Goal: Transaction & Acquisition: Purchase product/service

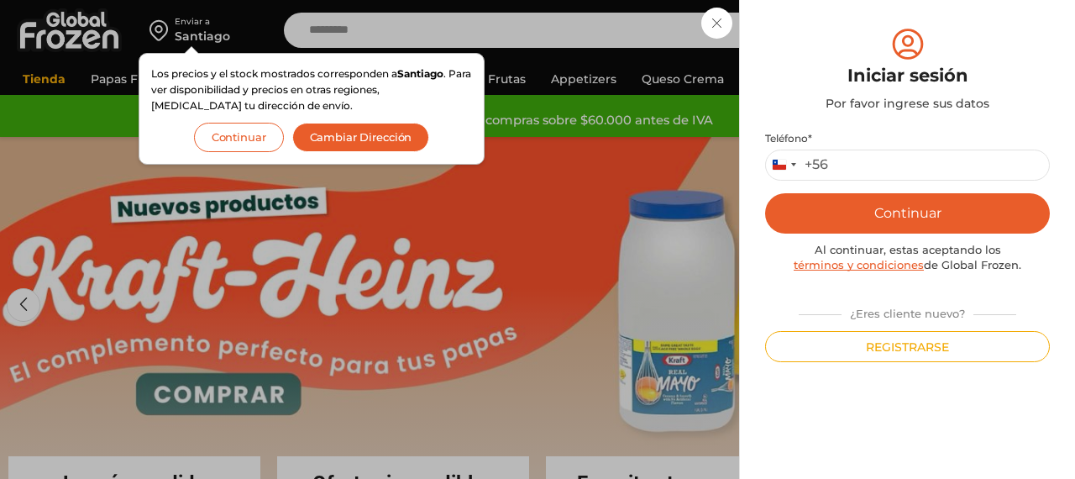
click at [923, 175] on input "Teléfono *" at bounding box center [907, 164] width 285 height 31
type input "*********"
click at [883, 223] on button "Continuar" at bounding box center [907, 213] width 285 height 40
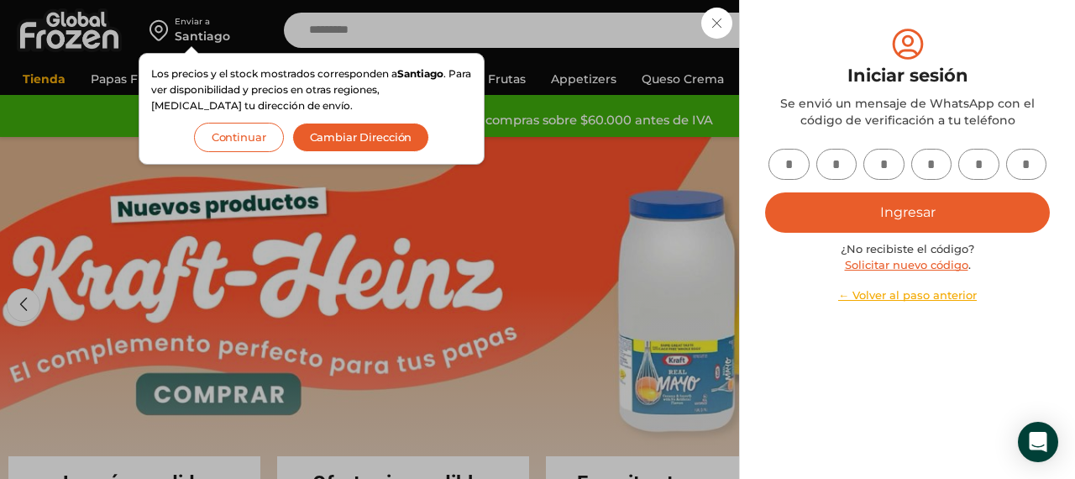
click at [894, 261] on link "Solicitar nuevo código" at bounding box center [906, 264] width 123 height 13
click at [788, 180] on div "Ingresar ¿No recibiste el código? Solicitar nuevo código . ← Volver al paso ant…" at bounding box center [907, 226] width 285 height 155
type input "*"
click at [792, 167] on input "*" at bounding box center [788, 164] width 41 height 31
type input "*"
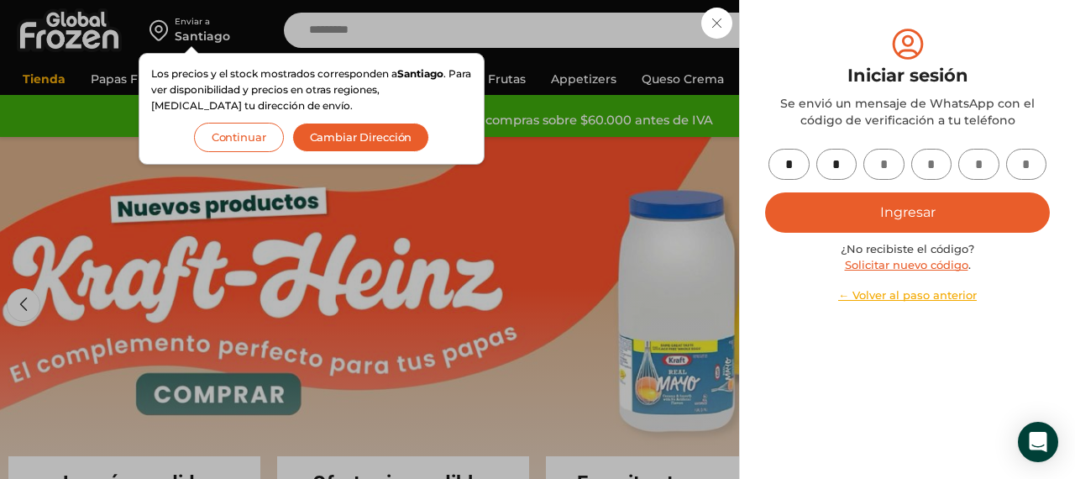
type input "*"
click at [816, 203] on button "Ingresar" at bounding box center [907, 212] width 285 height 40
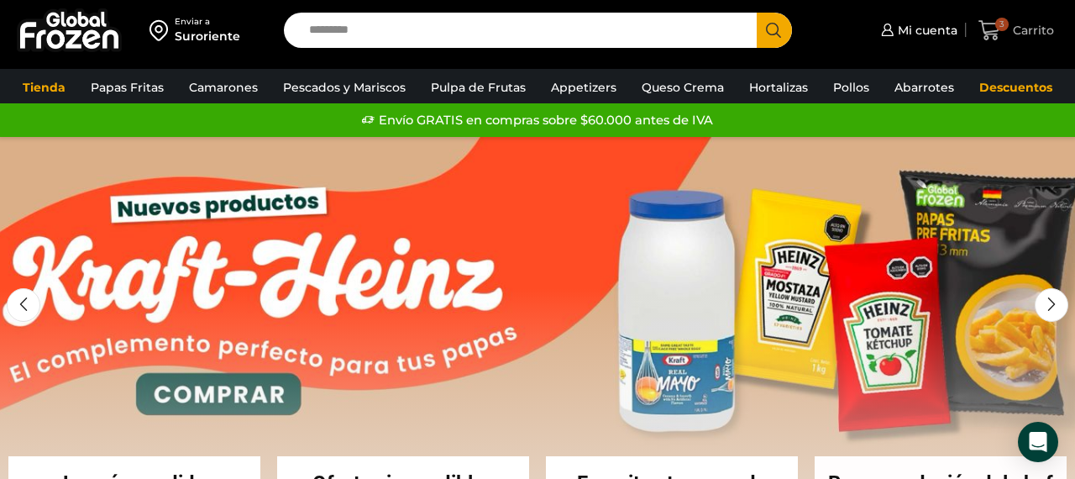
click at [999, 30] on icon at bounding box center [989, 30] width 23 height 23
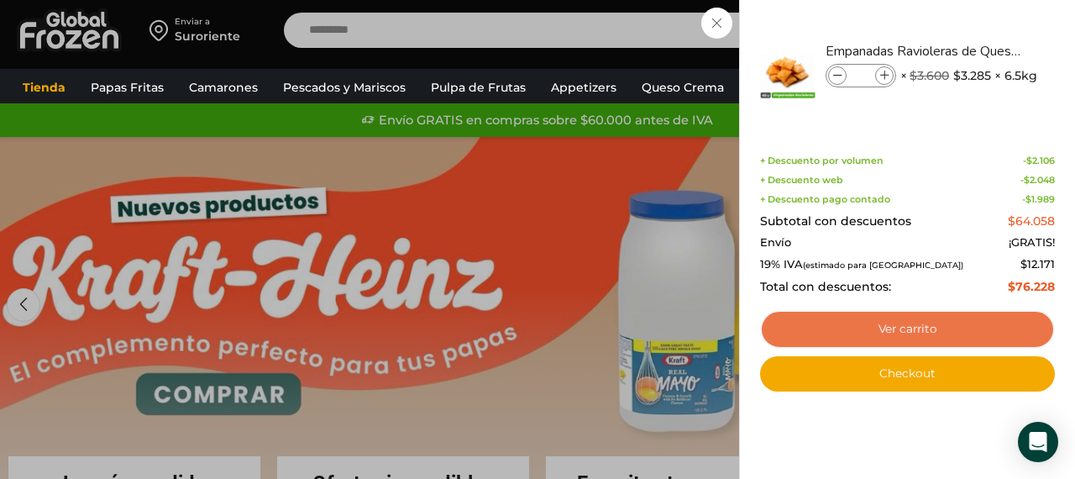
click at [899, 328] on link "Ver carrito" at bounding box center [907, 329] width 295 height 39
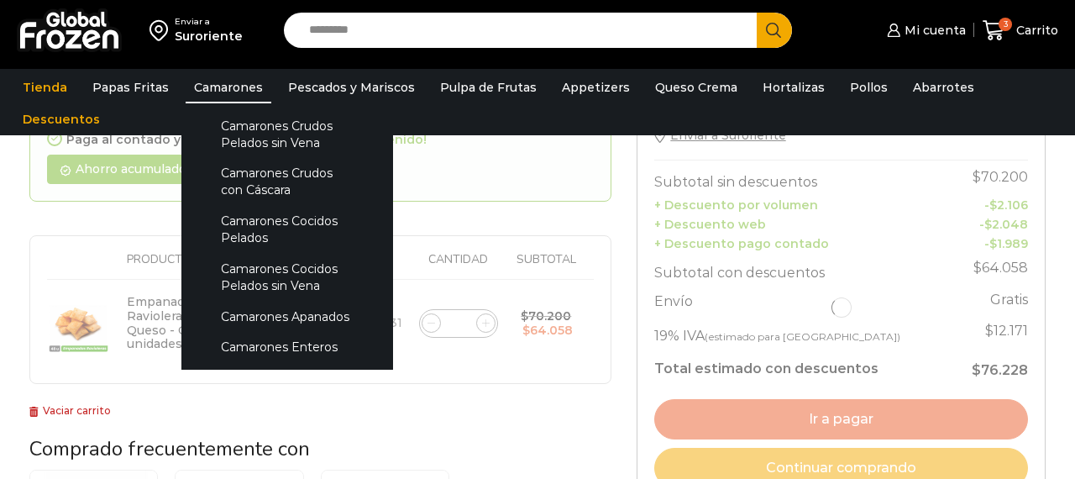
click at [233, 88] on link "Camarones" at bounding box center [229, 87] width 86 height 32
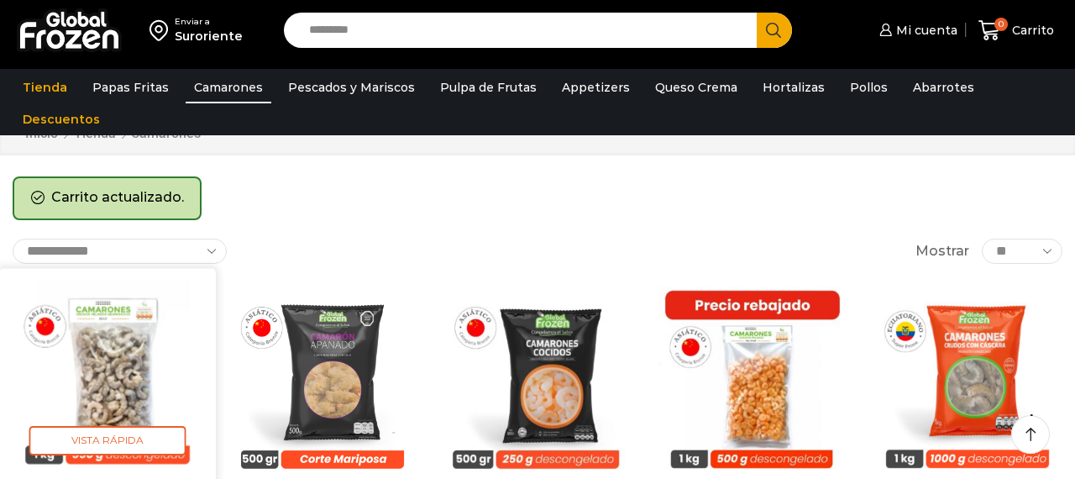
click at [44, 343] on img at bounding box center [107, 376] width 191 height 191
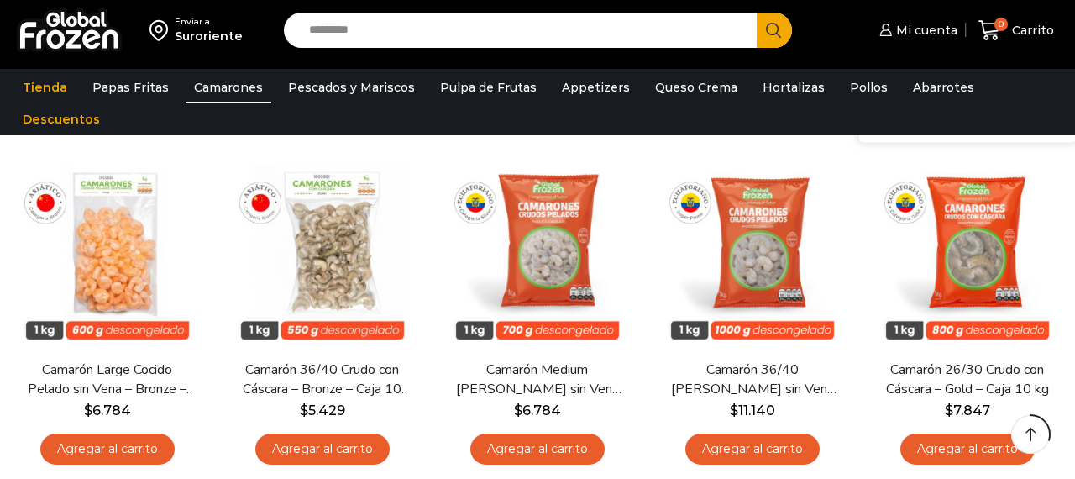
scroll to position [537, 0]
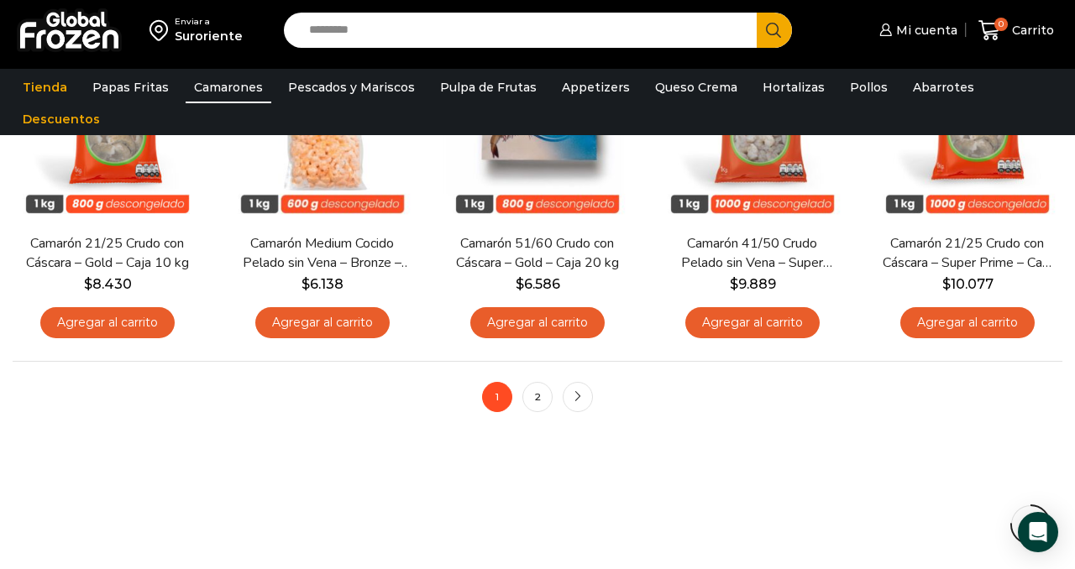
scroll to position [1276, 0]
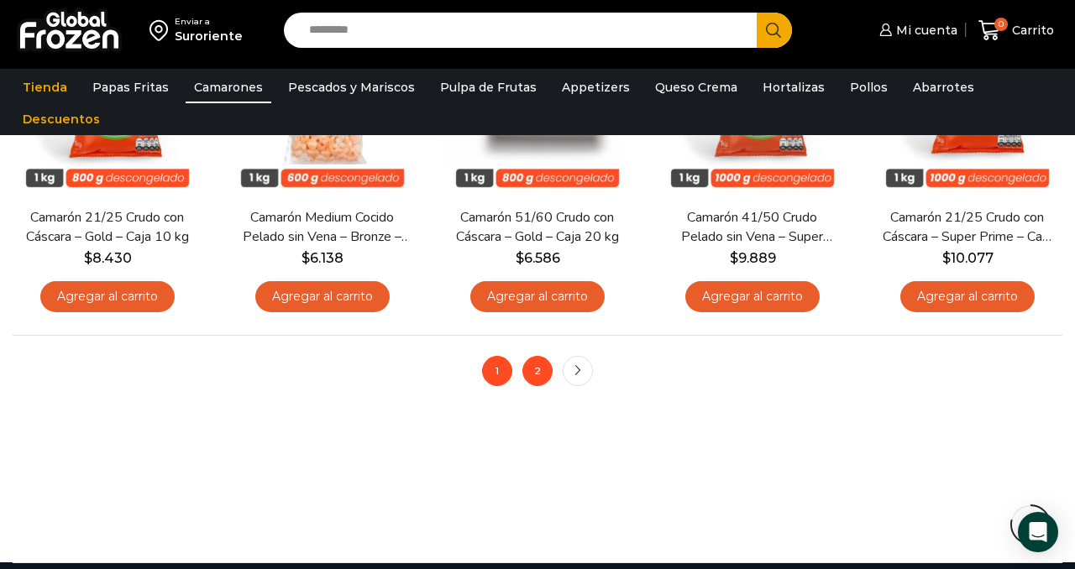
click at [540, 372] on link "2" at bounding box center [537, 371] width 30 height 30
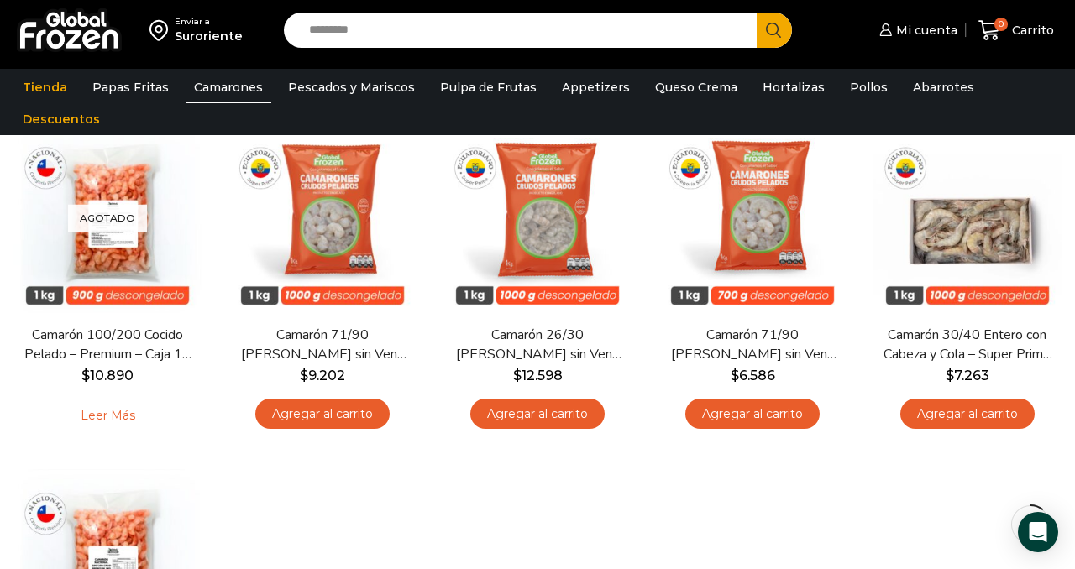
scroll to position [101, 0]
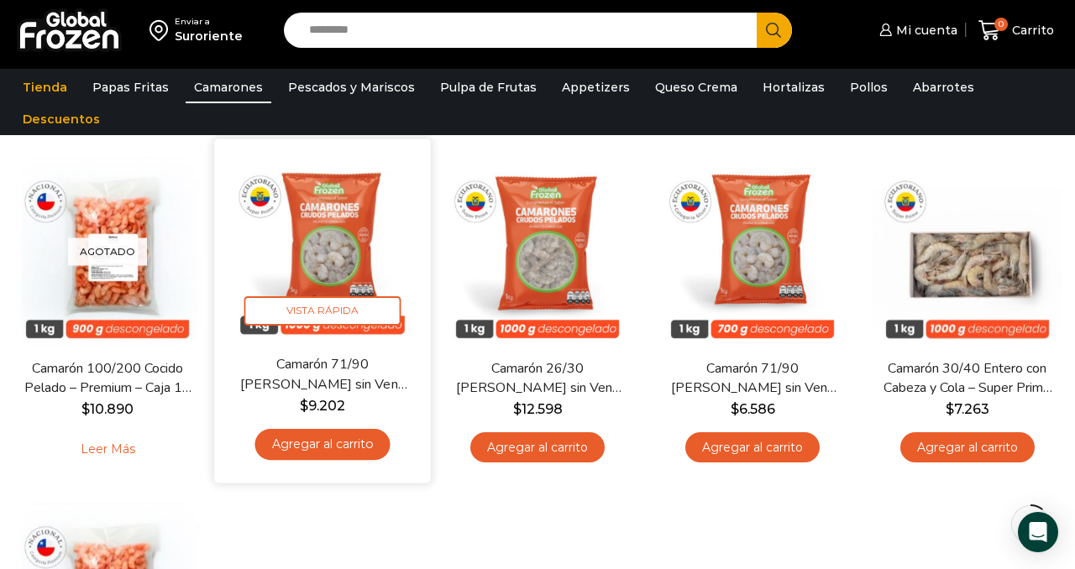
click at [359, 449] on link "Agregar al carrito" at bounding box center [321, 444] width 135 height 31
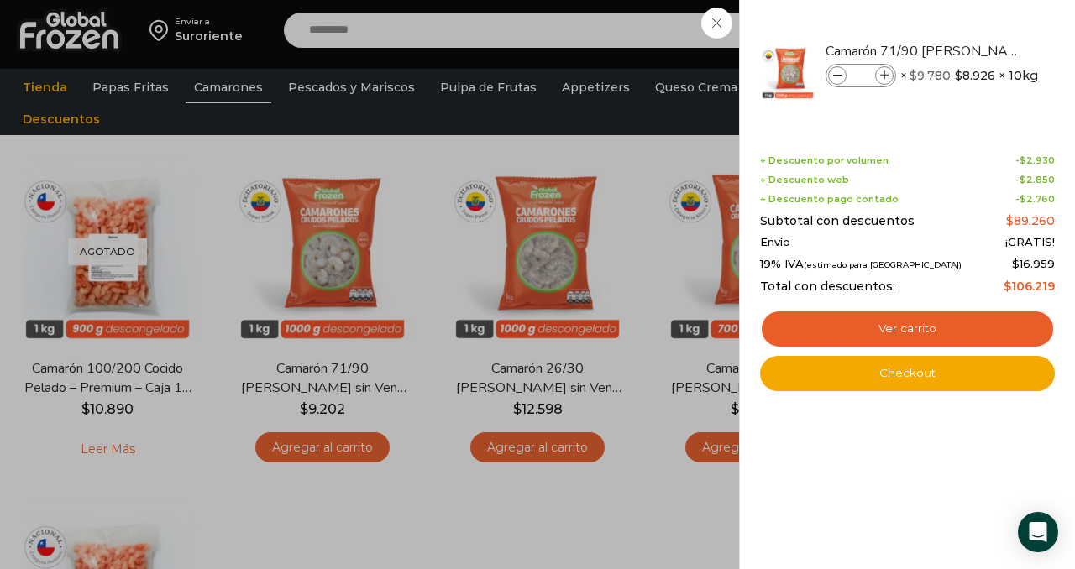
click at [974, 50] on div "1 Carrito 1 1 Shopping Cart *" at bounding box center [1016, 30] width 84 height 39
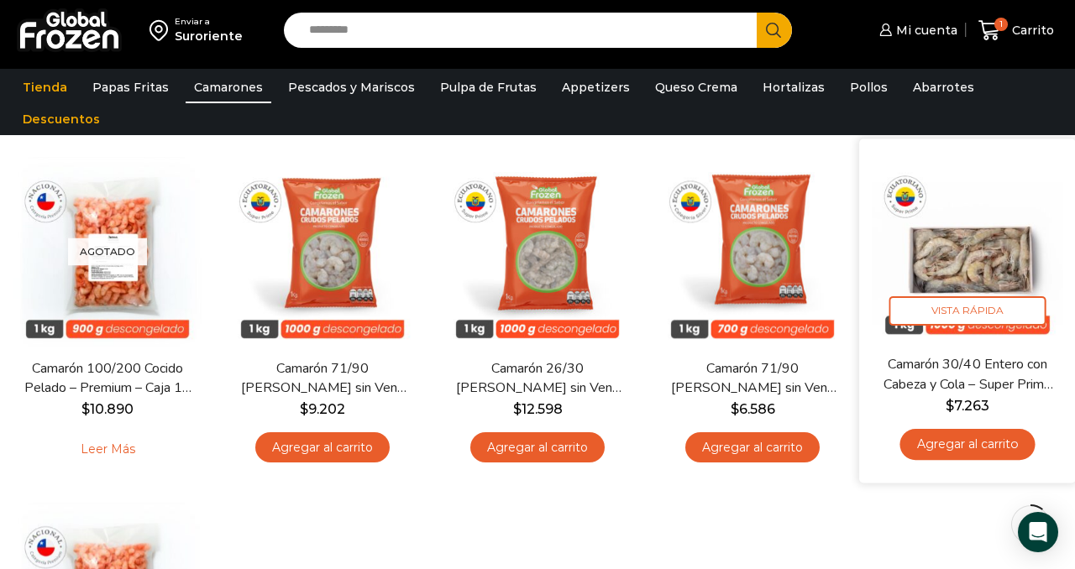
click at [940, 448] on link "Agregar al carrito" at bounding box center [966, 444] width 135 height 31
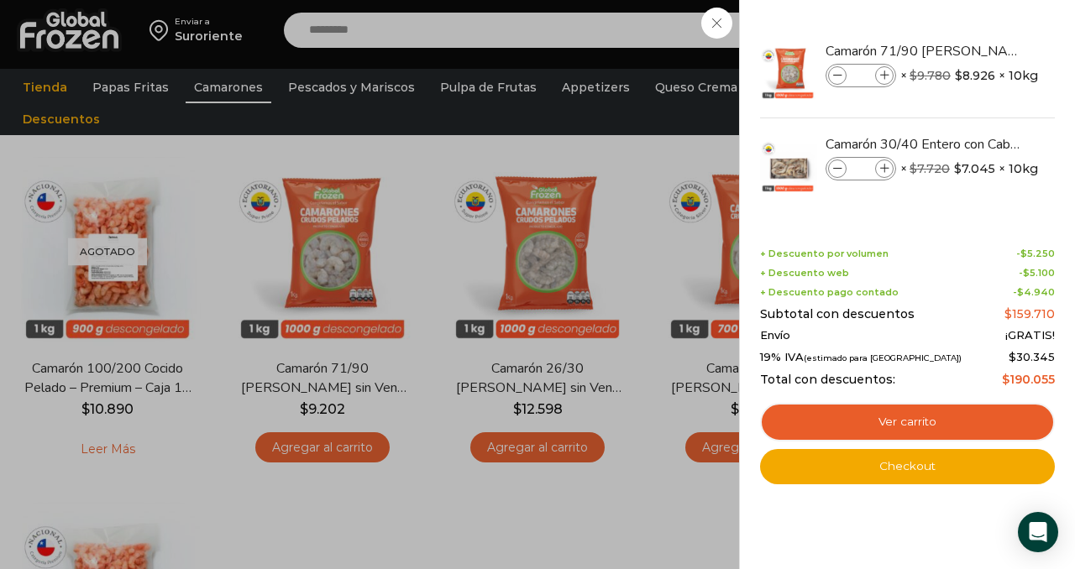
click at [974, 50] on div "2 Carrito 2 2 Shopping Cart *" at bounding box center [1016, 30] width 84 height 39
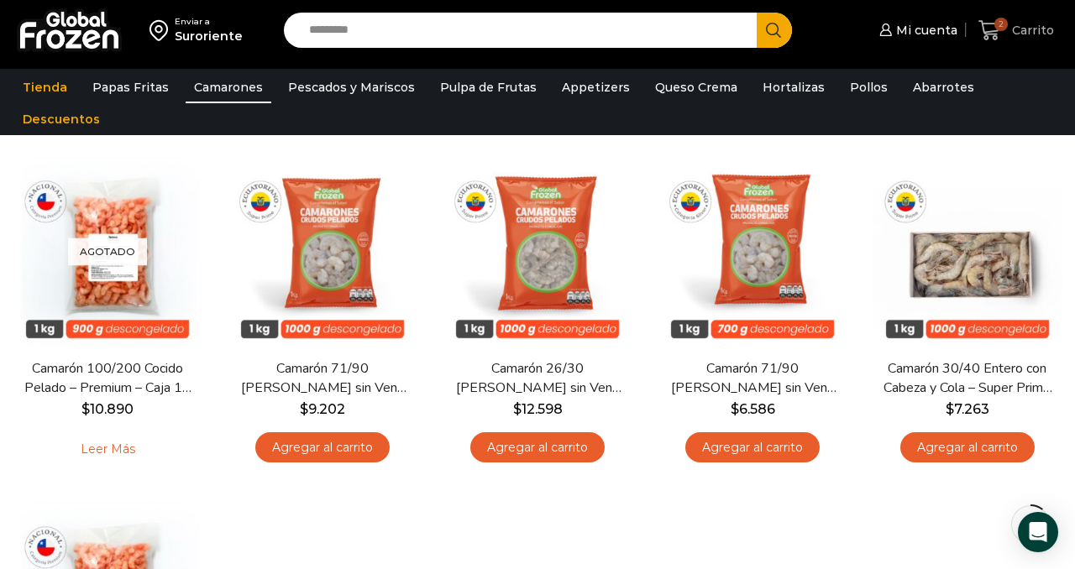
click at [1001, 29] on span "2" at bounding box center [1000, 24] width 13 height 13
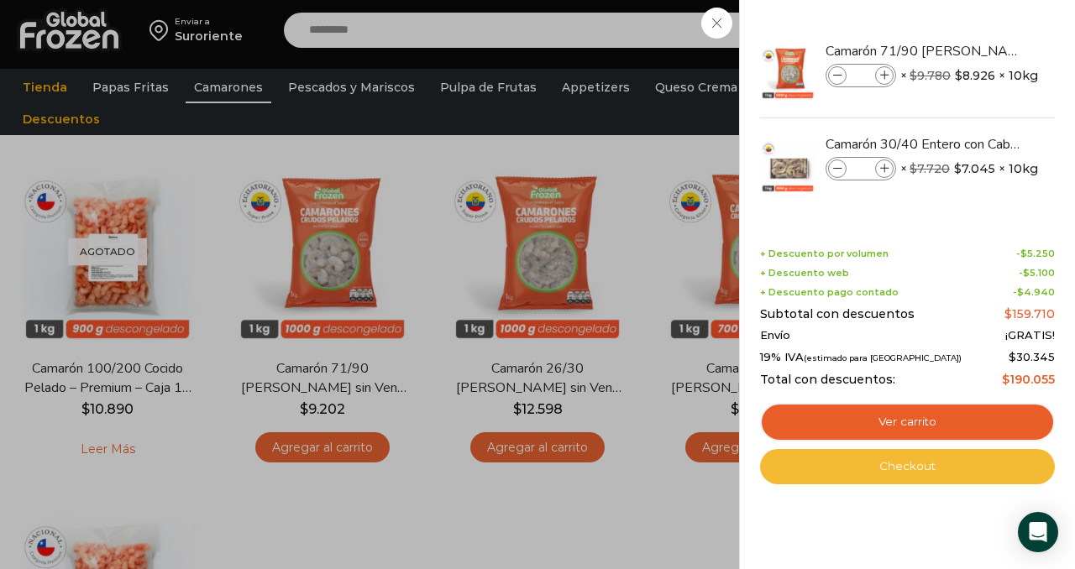
click at [940, 469] on link "Checkout" at bounding box center [907, 466] width 295 height 35
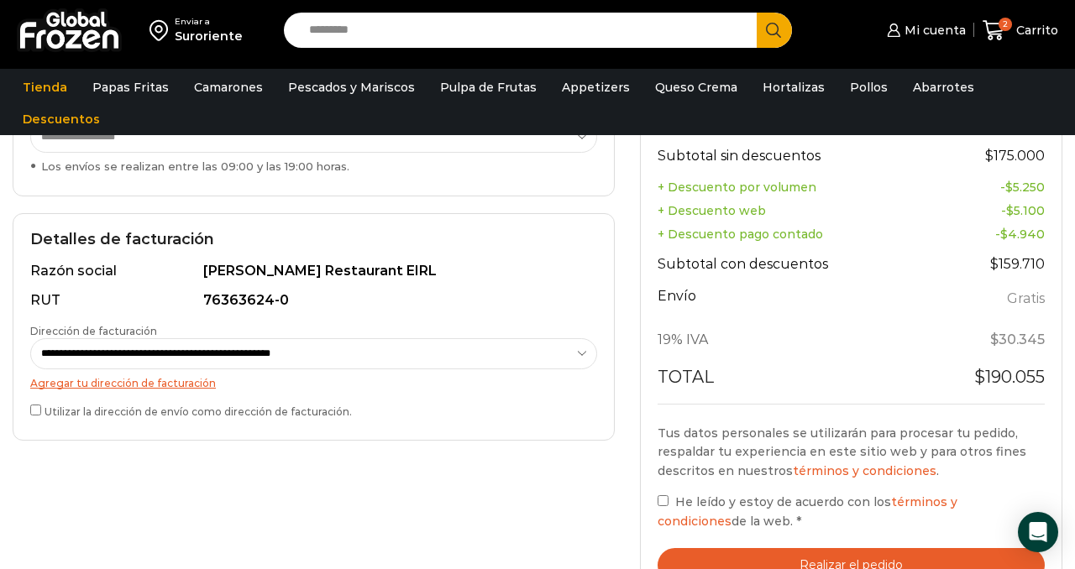
scroll to position [403, 0]
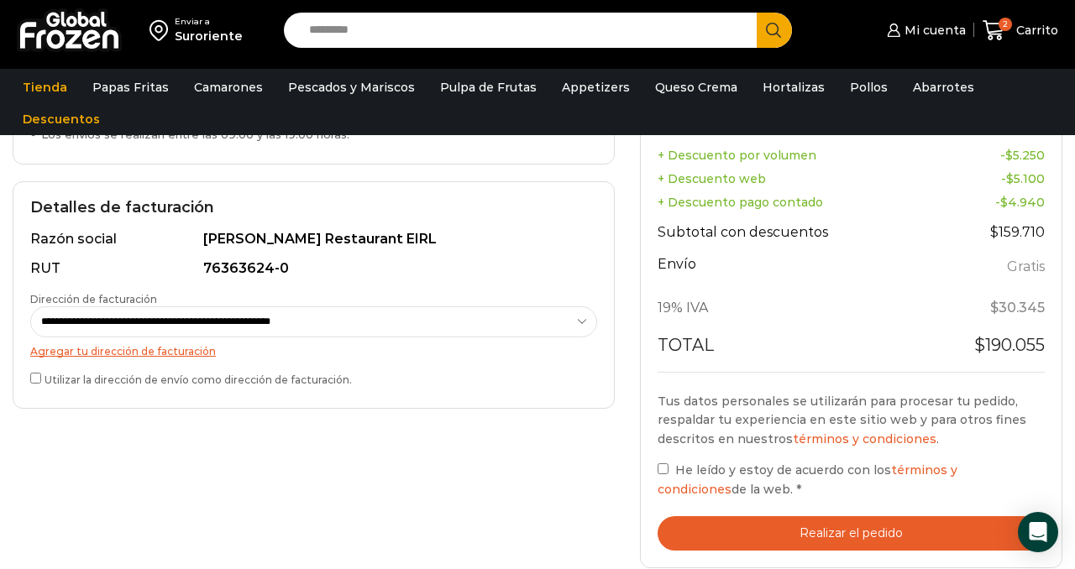
click at [668, 469] on label "He leído y estoy de acuerdo con los términos y condiciones de la web. *" at bounding box center [851, 479] width 387 height 39
click at [747, 519] on button "Realizar el pedido" at bounding box center [851, 533] width 387 height 34
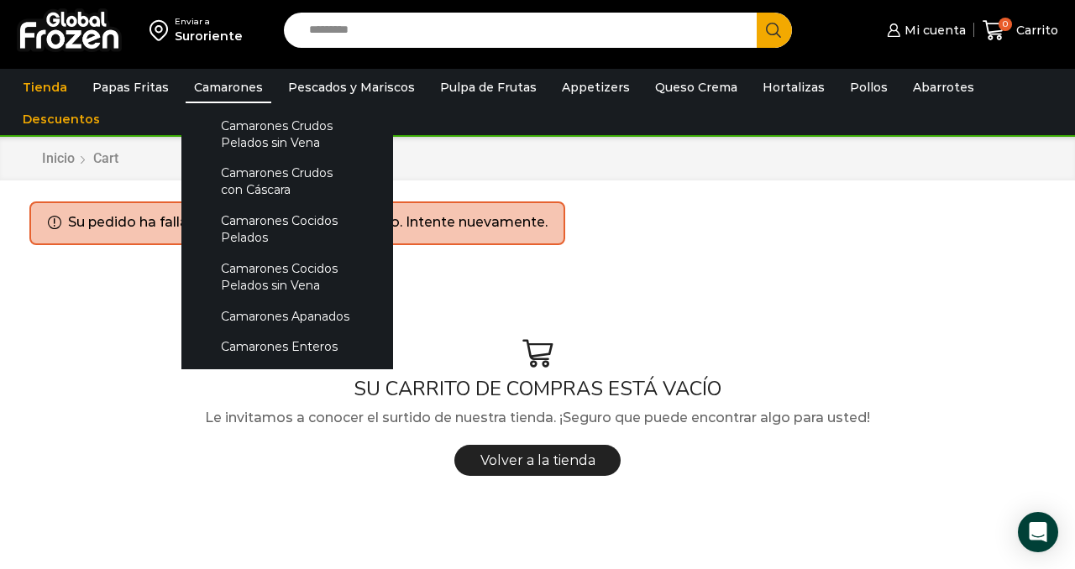
click at [233, 85] on link "Camarones" at bounding box center [229, 87] width 86 height 32
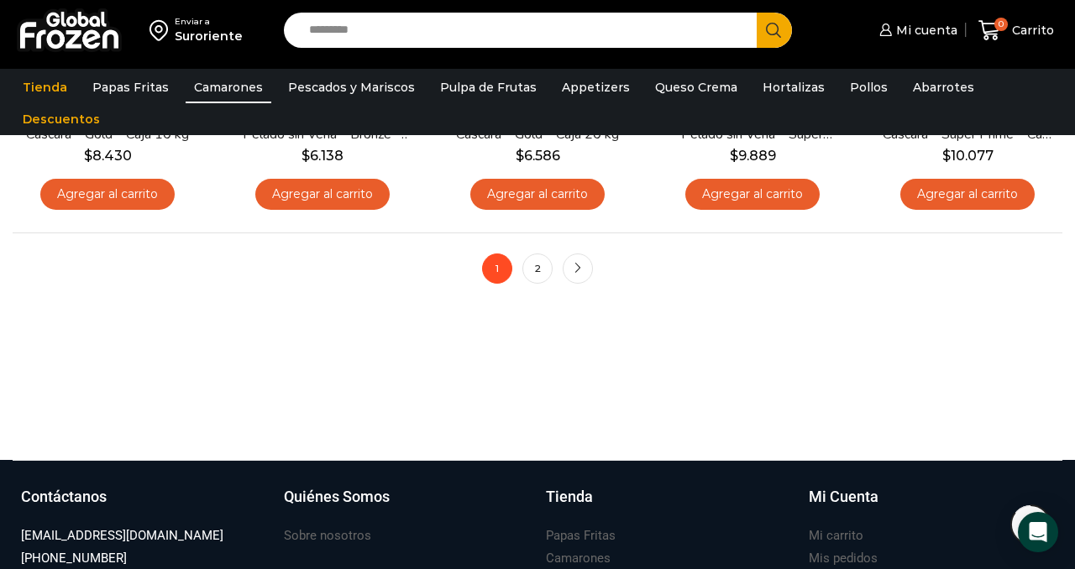
scroll to position [1377, 0]
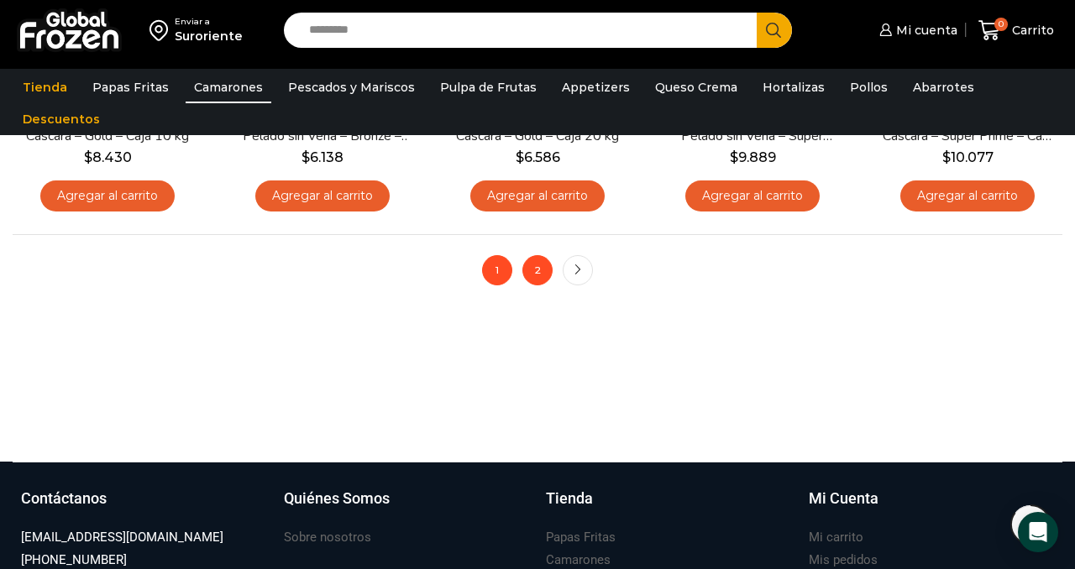
click at [537, 270] on link "2" at bounding box center [537, 270] width 30 height 30
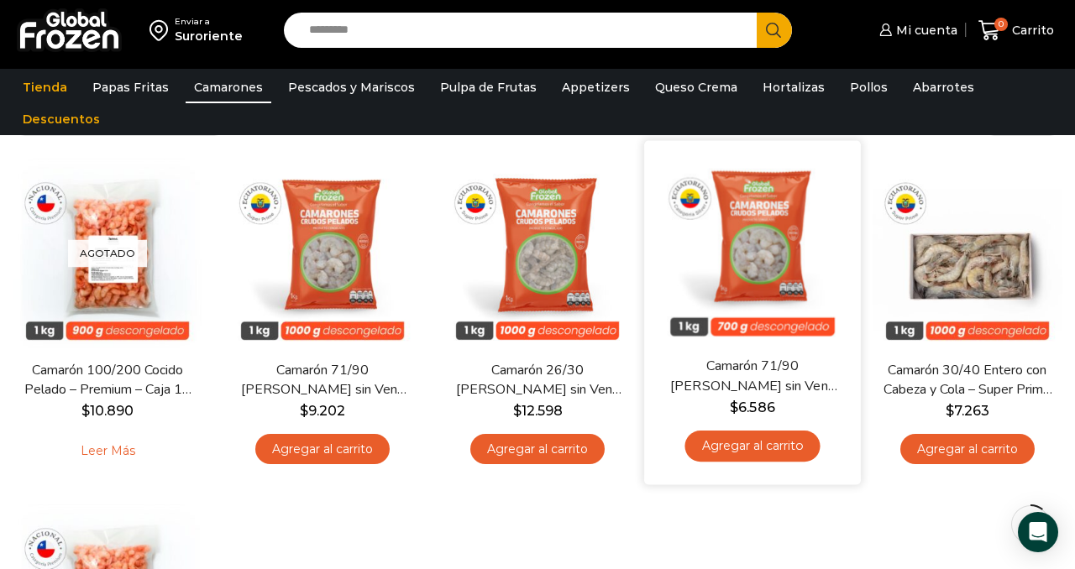
scroll to position [101, 0]
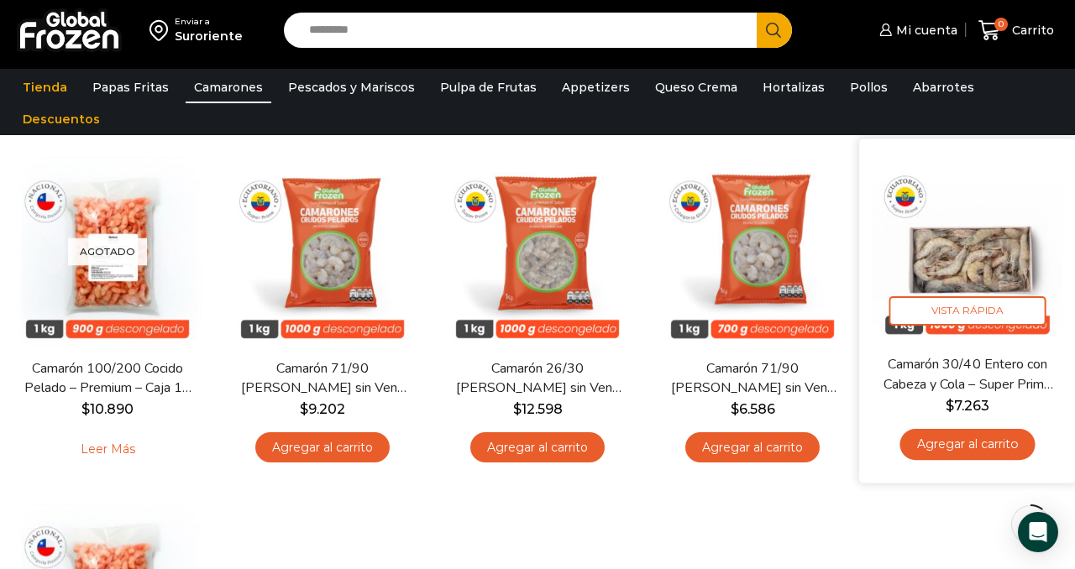
click at [973, 447] on link "Agregar al carrito" at bounding box center [966, 444] width 135 height 31
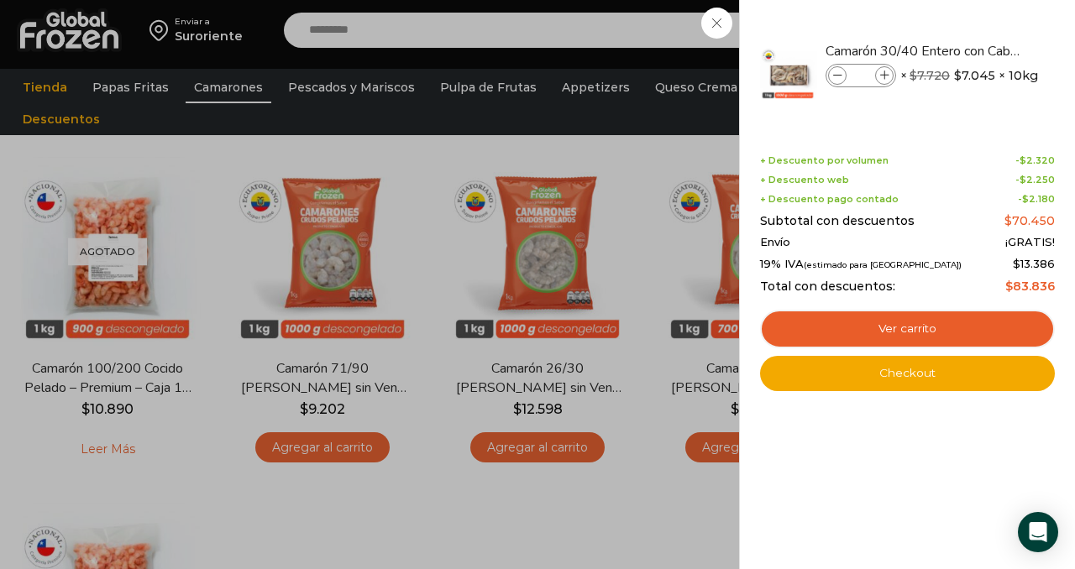
click at [974, 50] on div "1 Carrito 1 1 Shopping Cart *" at bounding box center [1016, 30] width 84 height 39
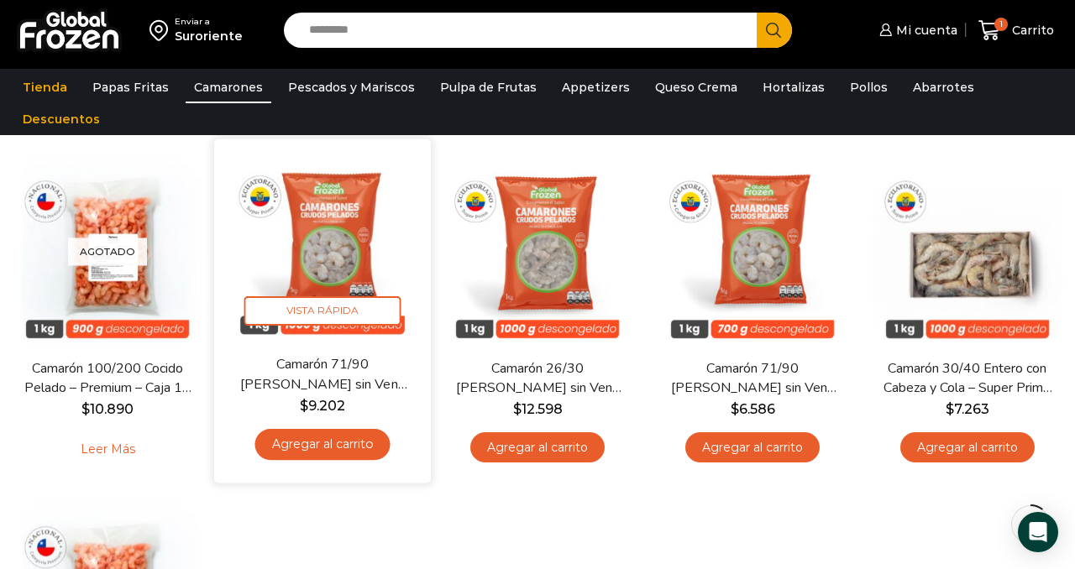
click at [349, 450] on link "Agregar al carrito" at bounding box center [321, 444] width 135 height 31
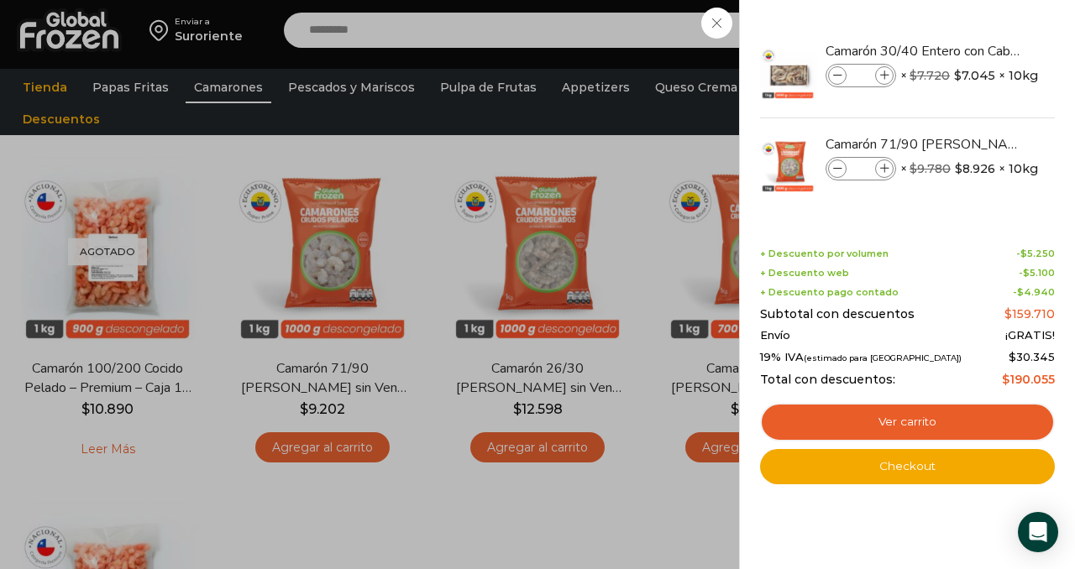
click at [974, 50] on div "2 Carrito 2 2 Shopping Cart *" at bounding box center [1016, 30] width 84 height 39
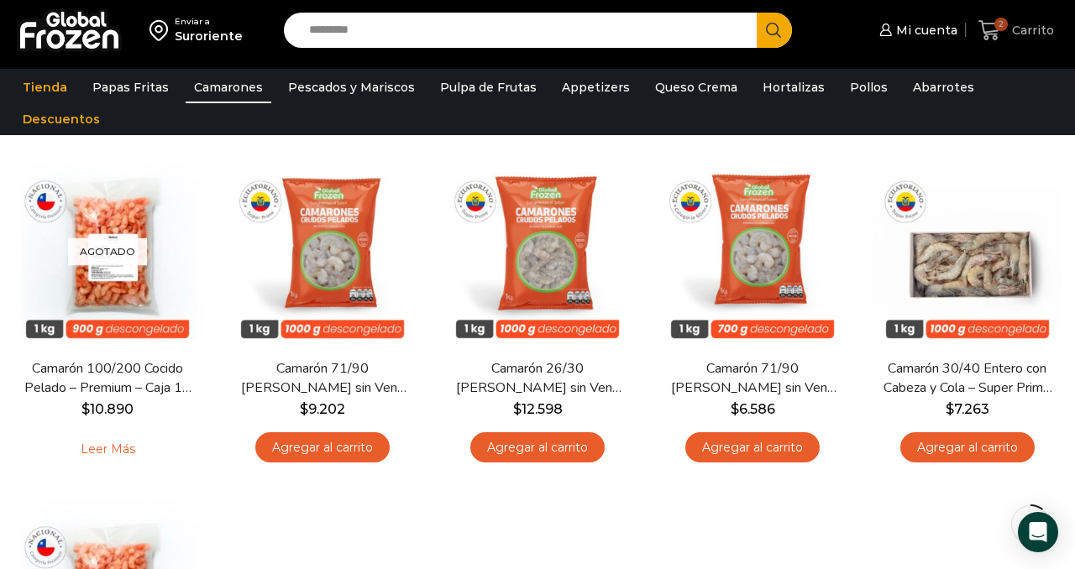
click at [1029, 24] on span "Carrito" at bounding box center [1031, 30] width 46 height 17
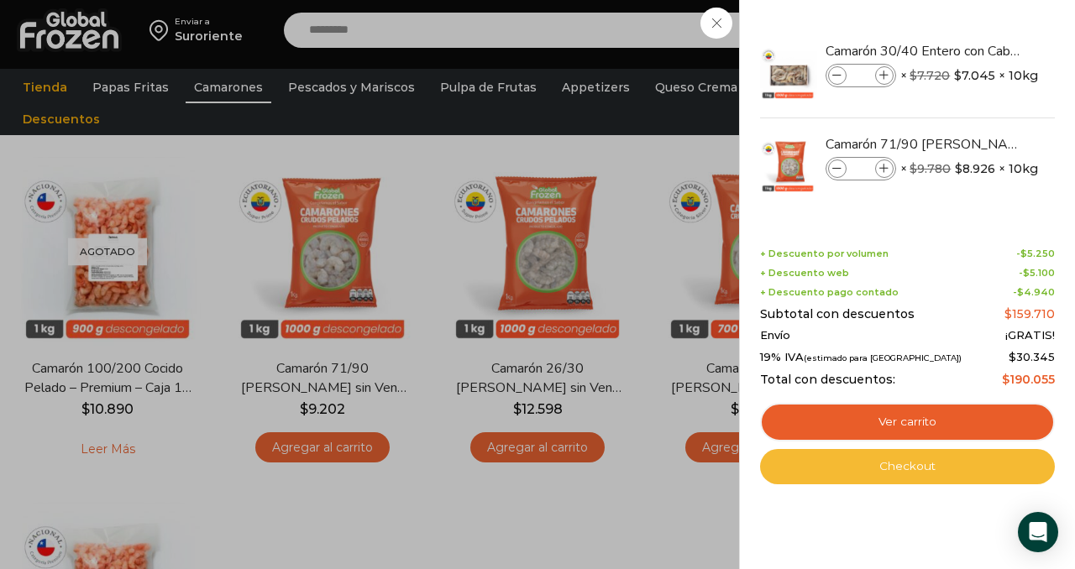
click at [888, 468] on link "Checkout" at bounding box center [907, 466] width 295 height 35
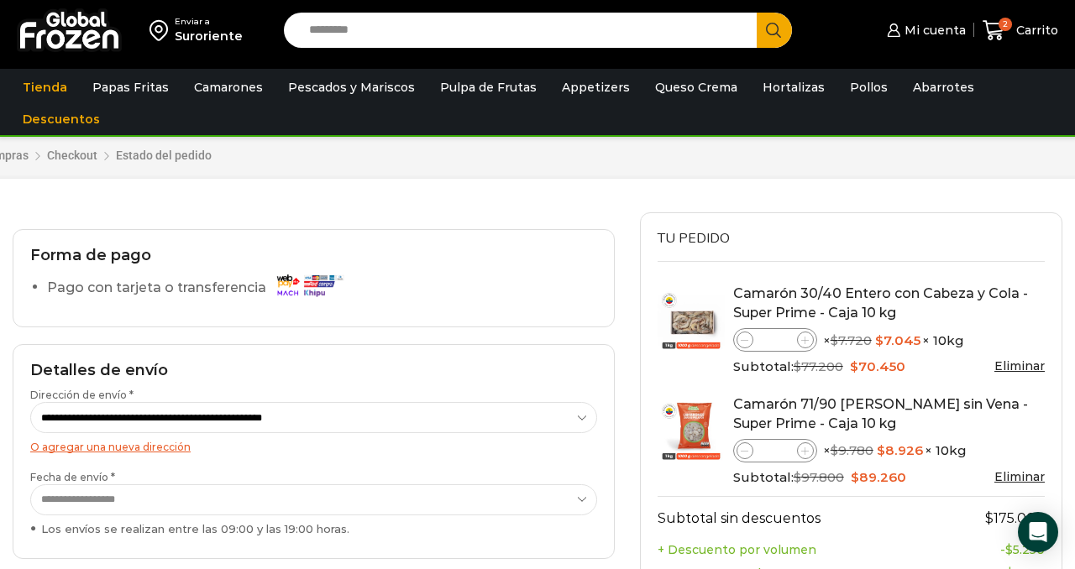
click at [294, 297] on img at bounding box center [309, 284] width 76 height 29
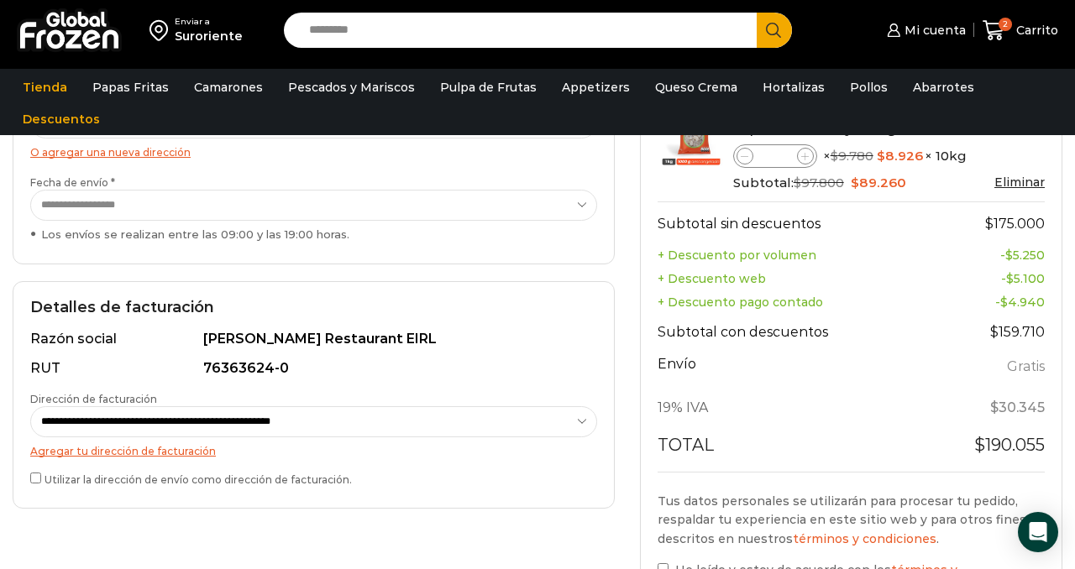
scroll to position [336, 0]
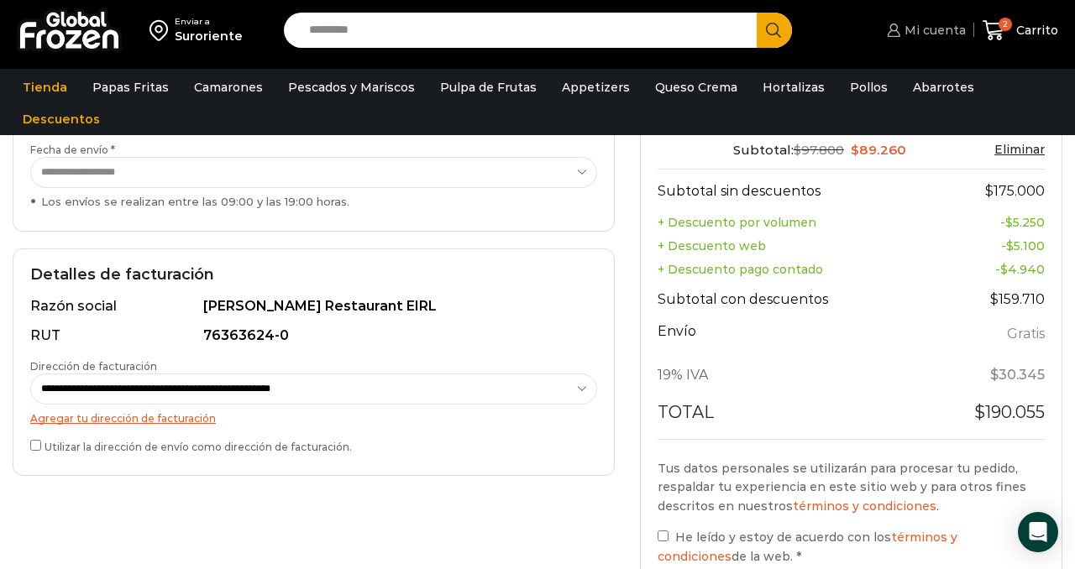
click at [920, 31] on span "Mi cuenta" at bounding box center [933, 30] width 66 height 17
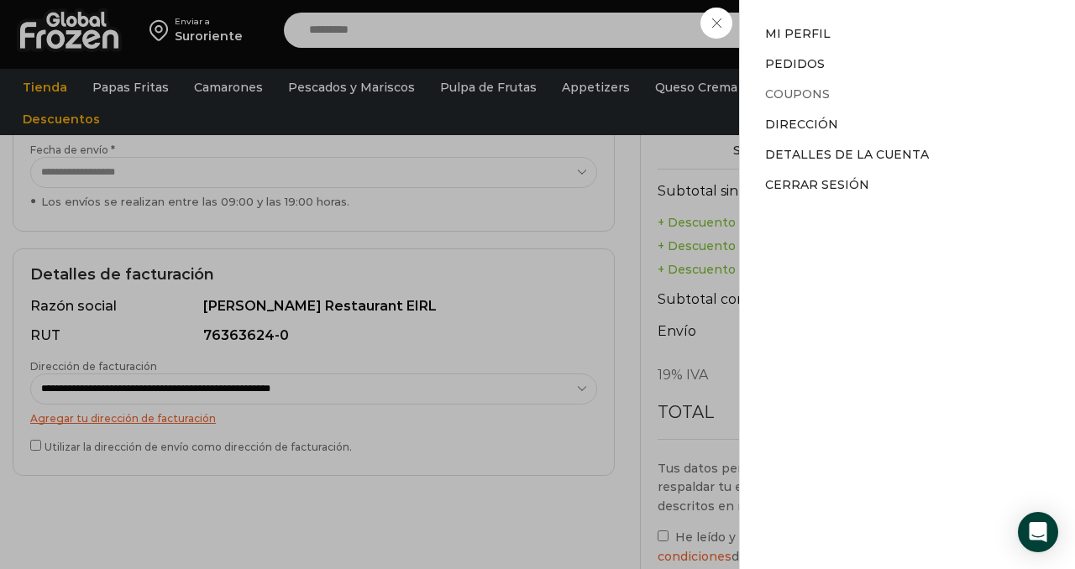
click at [818, 95] on link "Coupons" at bounding box center [797, 93] width 65 height 15
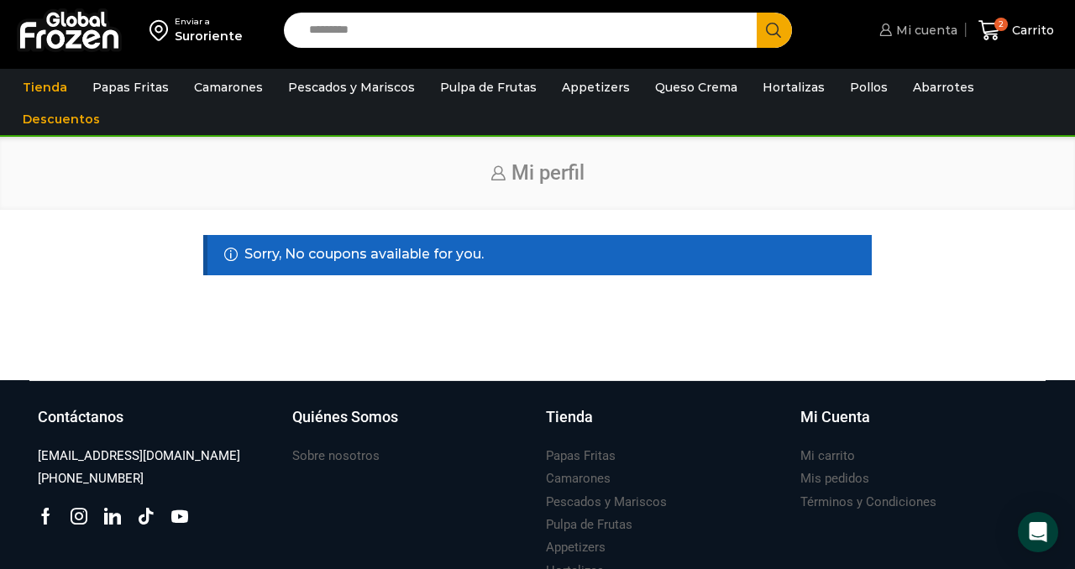
click at [916, 29] on span "Mi cuenta" at bounding box center [925, 30] width 66 height 17
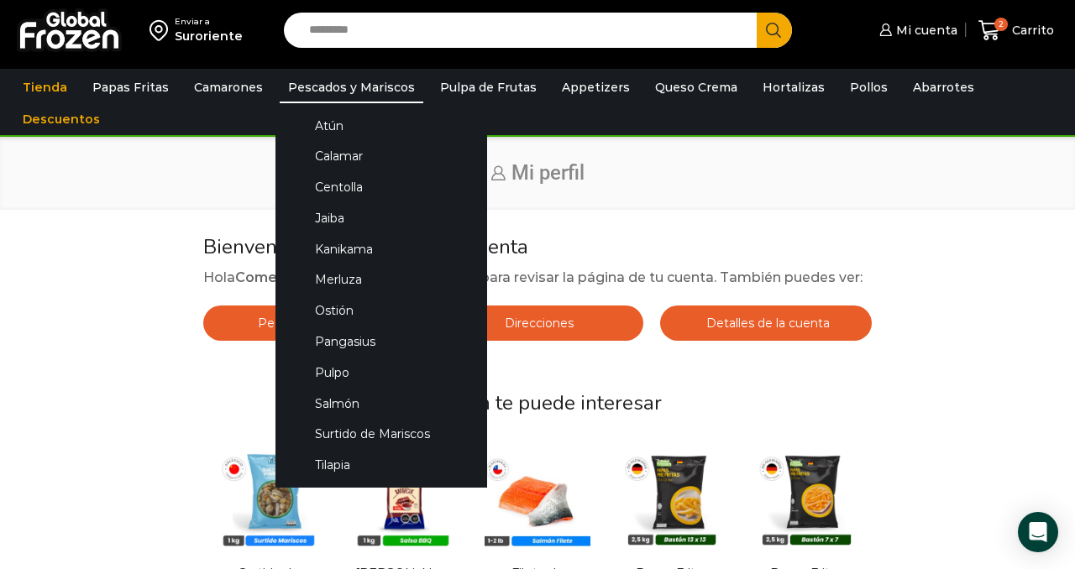
click at [324, 96] on link "Pescados y Mariscos" at bounding box center [352, 87] width 144 height 32
click at [363, 430] on link "Surtido de Mariscos" at bounding box center [381, 434] width 178 height 31
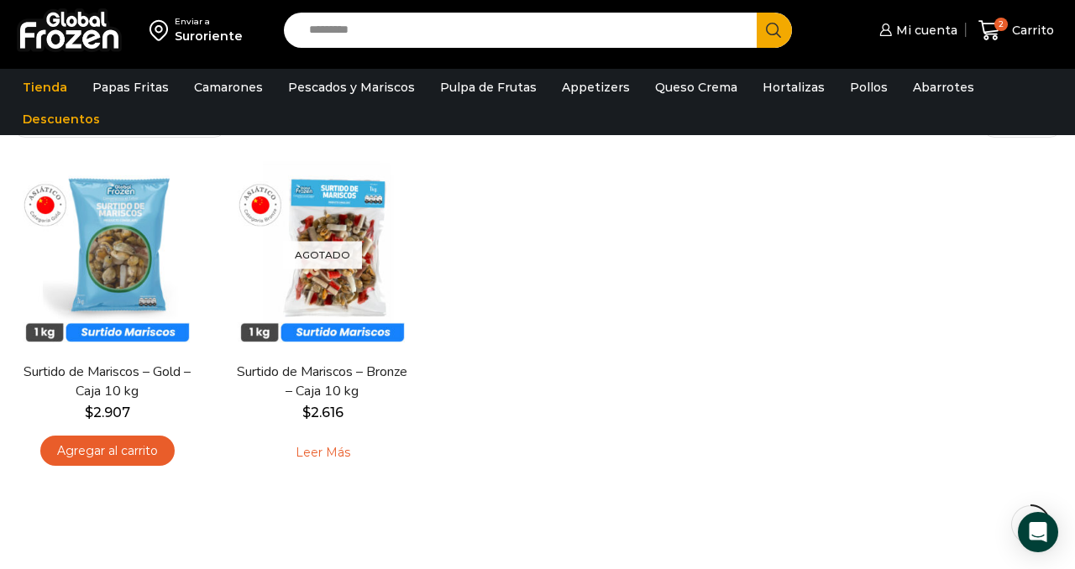
scroll to position [101, 0]
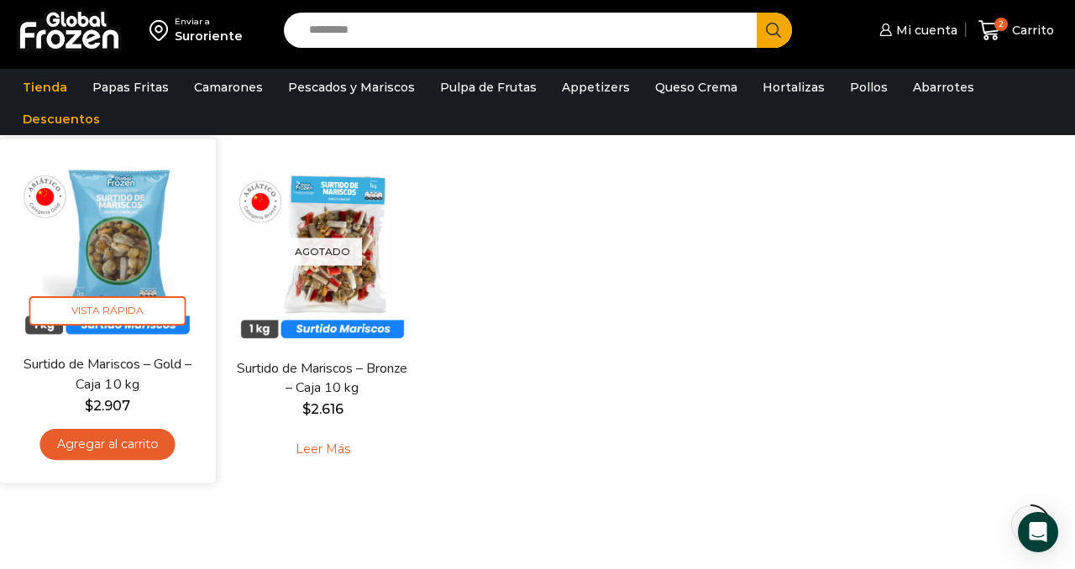
click at [127, 445] on link "Agregar al carrito" at bounding box center [106, 444] width 135 height 31
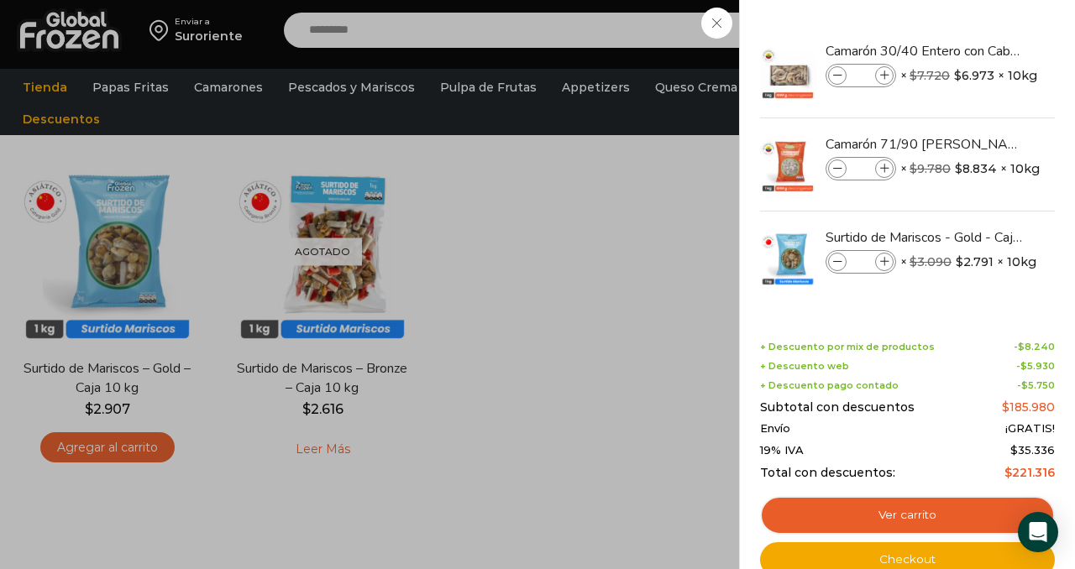
click at [974, 50] on div "3 [GEOGRAPHIC_DATA] 3 3 Shopping Cart *" at bounding box center [1016, 30] width 84 height 39
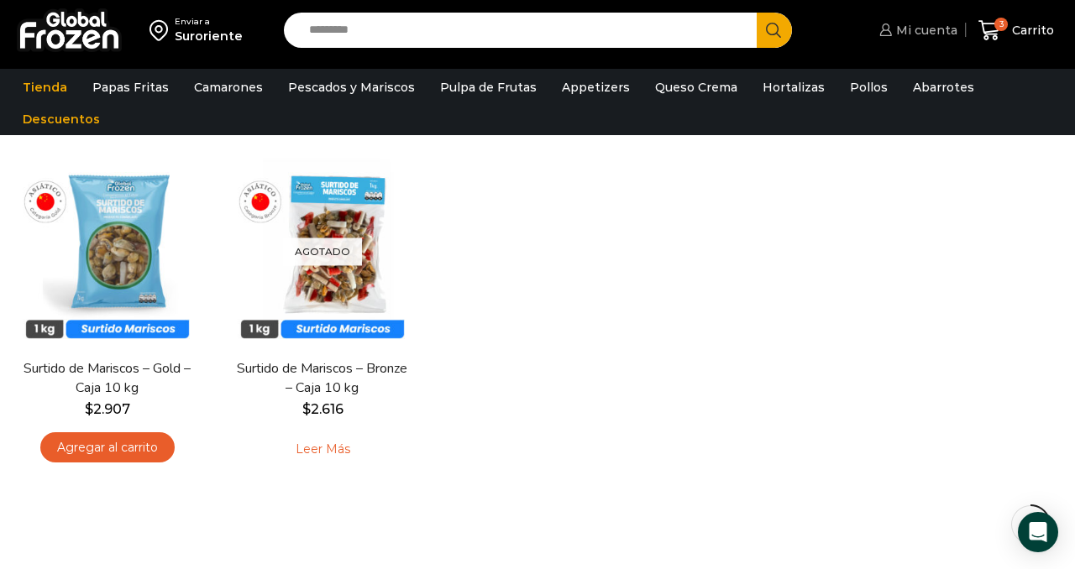
click at [907, 28] on span "Mi cuenta" at bounding box center [925, 30] width 66 height 17
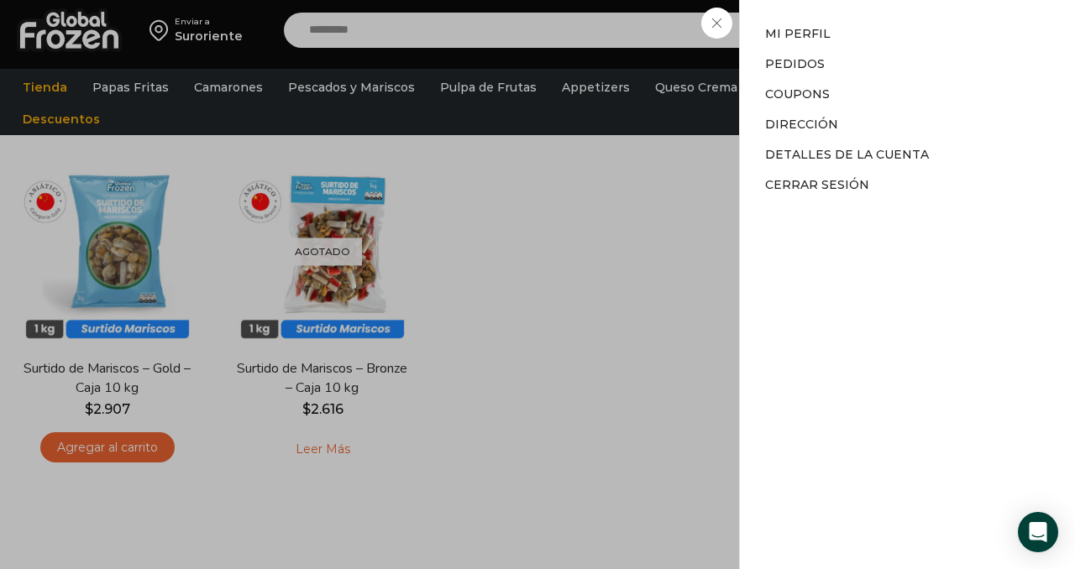
click at [875, 47] on div "Mi cuenta Mi cuenta Mi perfil Pedidos Descargas Coupons Dirección Detalles de l…" at bounding box center [916, 30] width 82 height 34
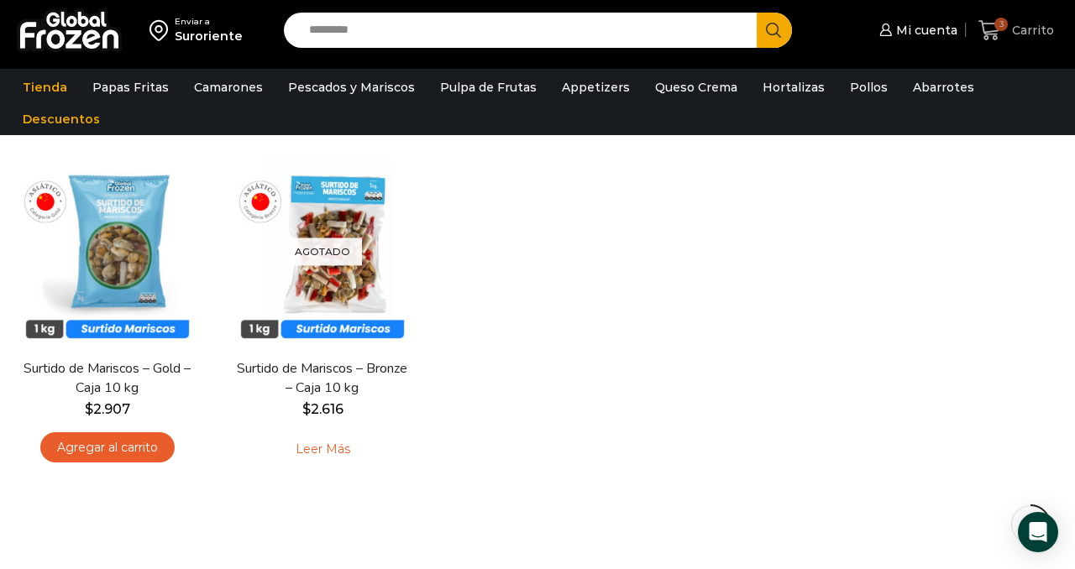
click at [1006, 26] on span "3" at bounding box center [1000, 24] width 13 height 13
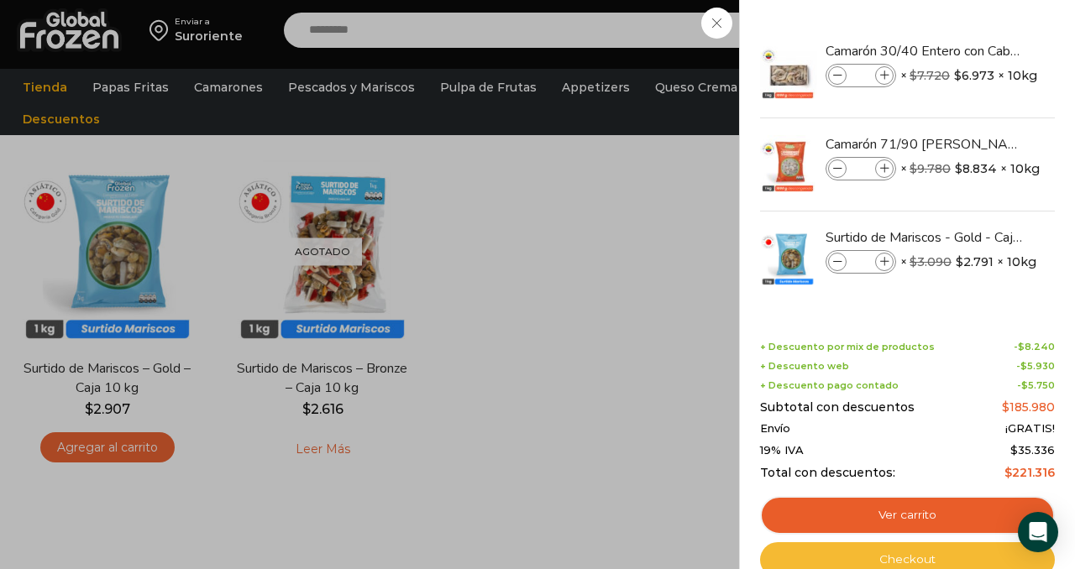
click at [891, 561] on link "Checkout" at bounding box center [907, 560] width 295 height 35
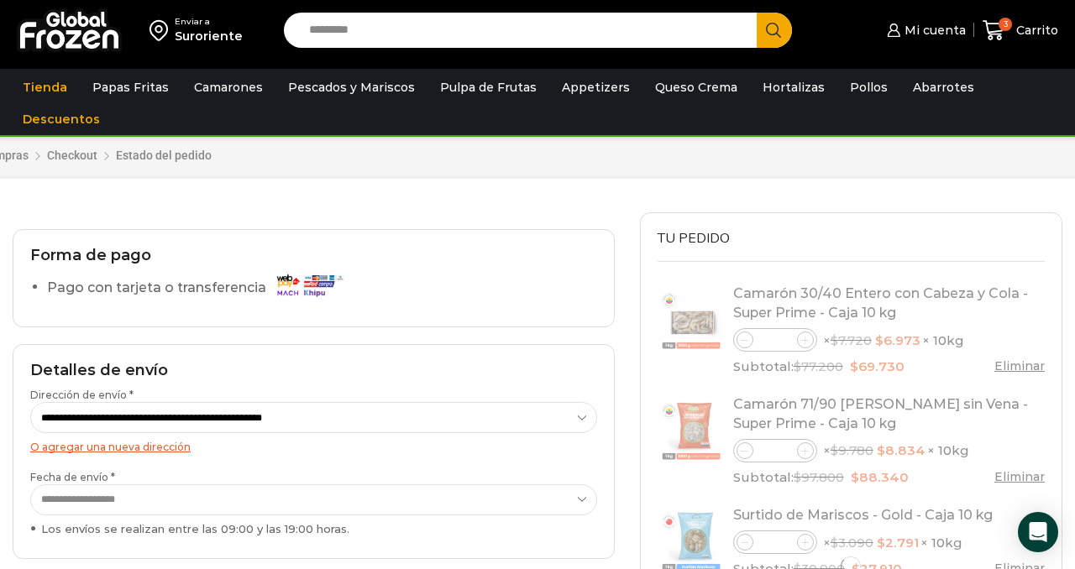
click at [504, 258] on h2 "Forma de pago" at bounding box center [313, 256] width 567 height 18
click at [559, 234] on div "Forma de pago Pago con tarjeta o transferencia" at bounding box center [314, 277] width 602 height 97
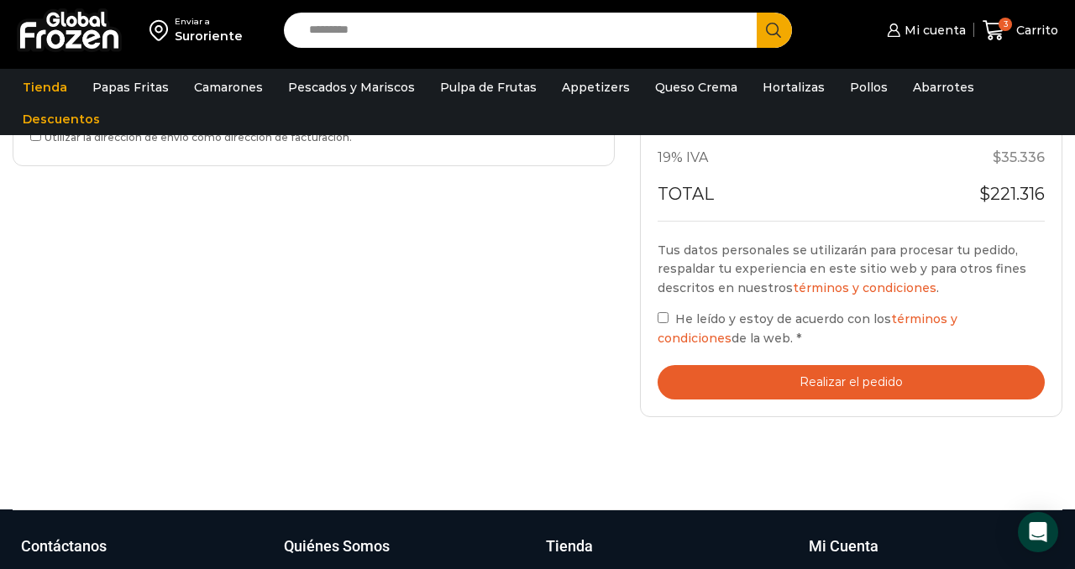
scroll to position [648, 0]
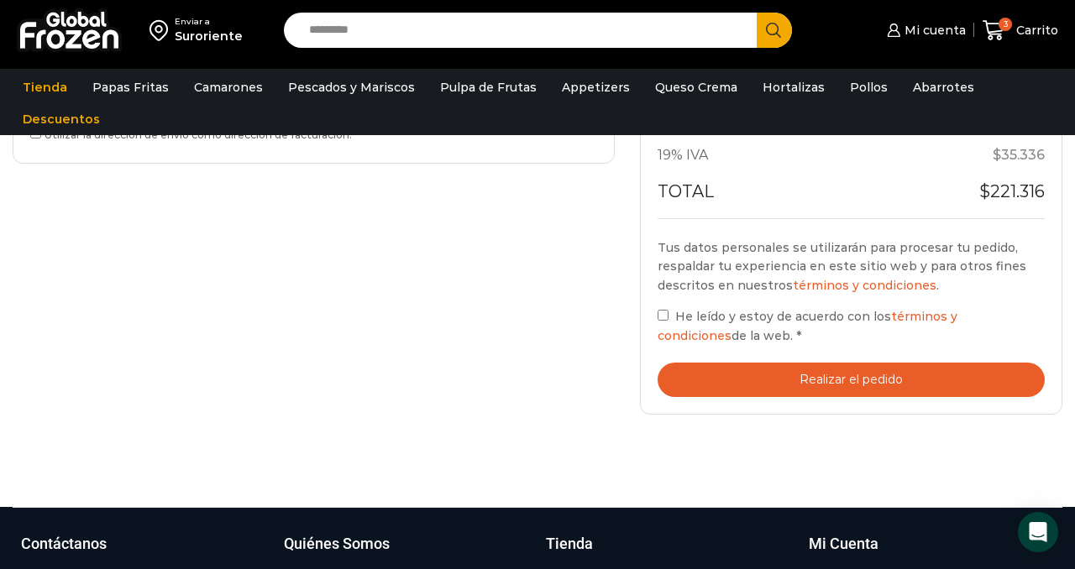
click at [954, 378] on button "Realizar el pedido" at bounding box center [851, 380] width 387 height 34
